Goal: Check status: Check status

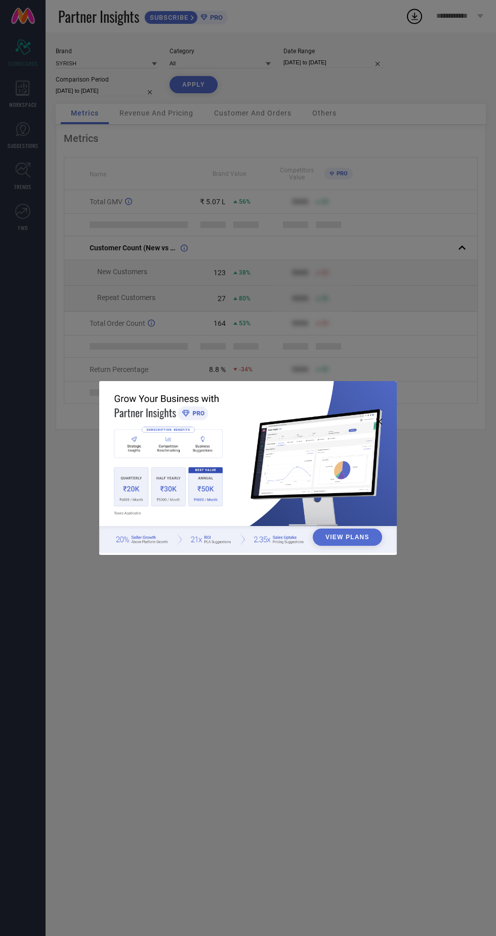
click at [317, 269] on div "View Plans" at bounding box center [248, 468] width 496 height 936
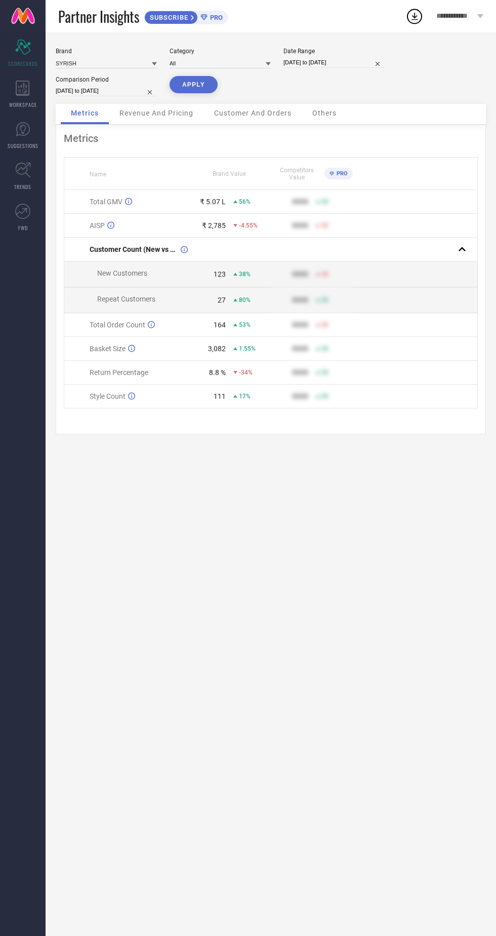
select select "7"
select select "2025"
select select "8"
select select "2025"
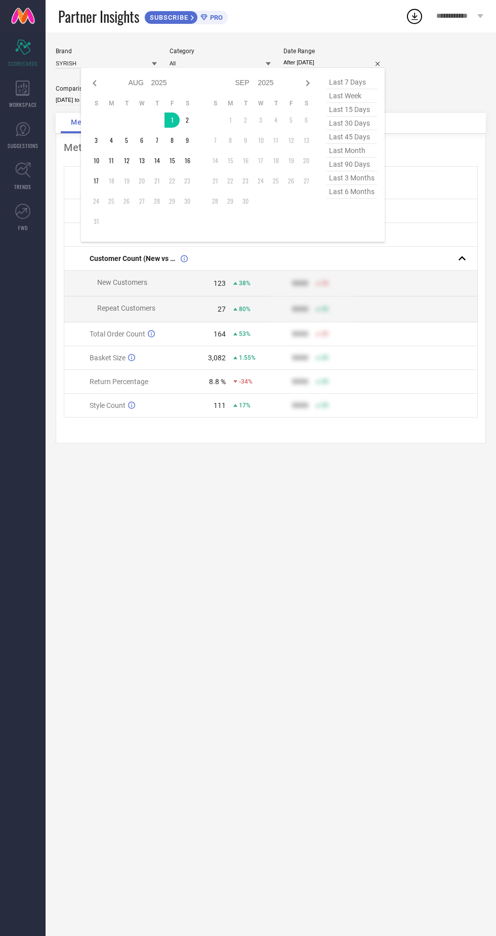
type input "[DATE] to [DATE]"
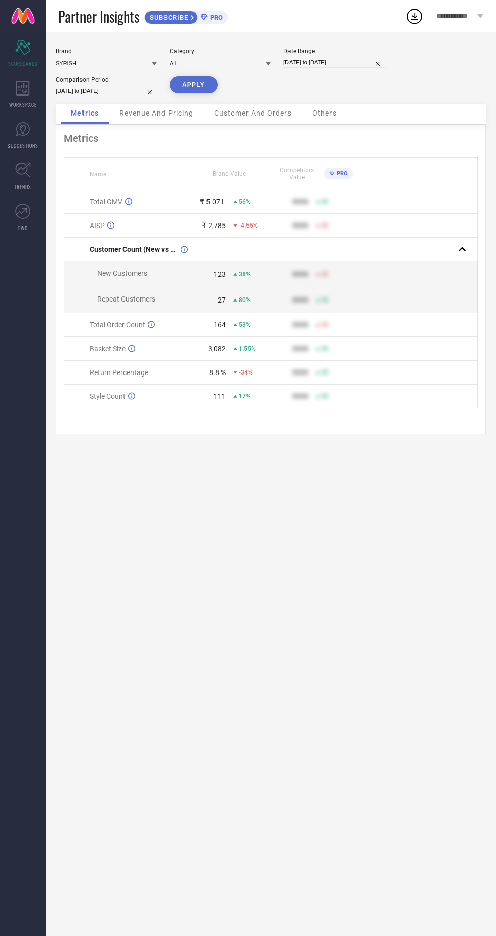
click at [183, 90] on button "APPLY" at bounding box center [194, 84] width 48 height 17
select select "7"
select select "2025"
select select "8"
select select "2025"
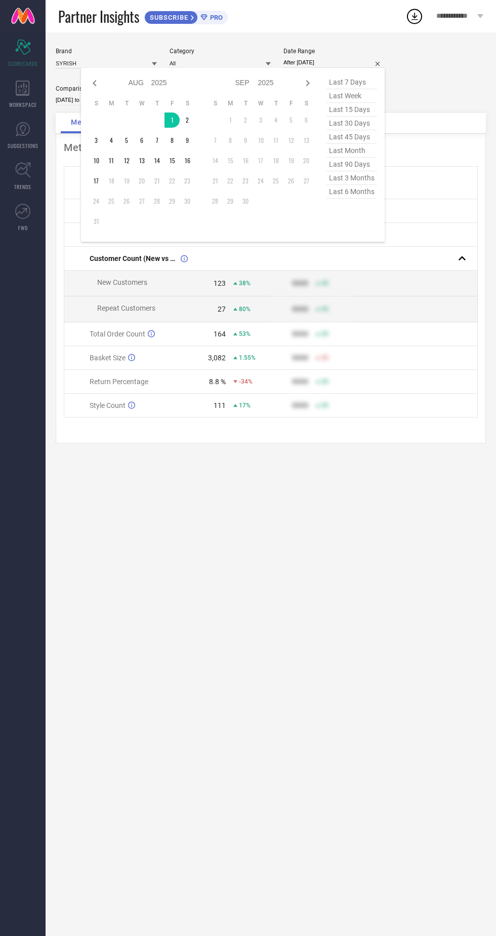
type input "[DATE] to [DATE]"
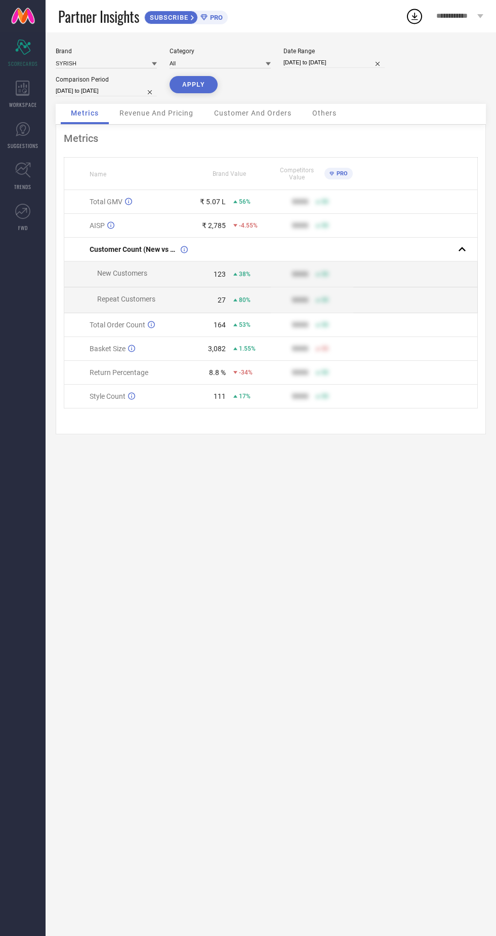
click at [197, 88] on button "APPLY" at bounding box center [194, 84] width 48 height 17
select select "7"
select select "2025"
select select "8"
select select "2025"
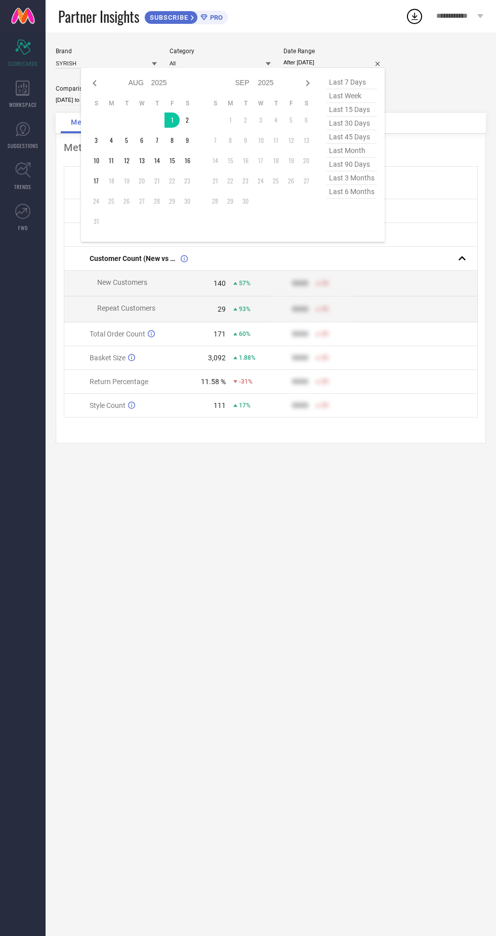
type input "[DATE] to [DATE]"
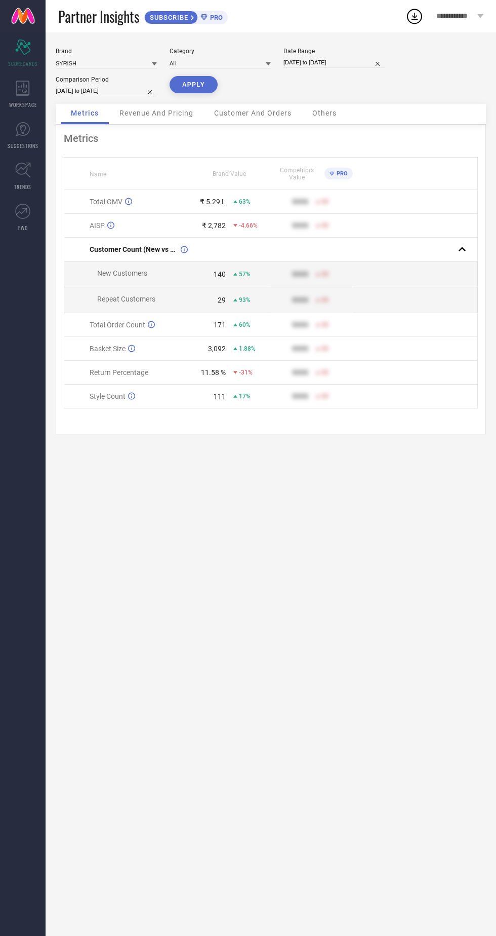
click at [187, 86] on button "APPLY" at bounding box center [194, 84] width 48 height 17
